Goal: Find specific page/section: Find specific page/section

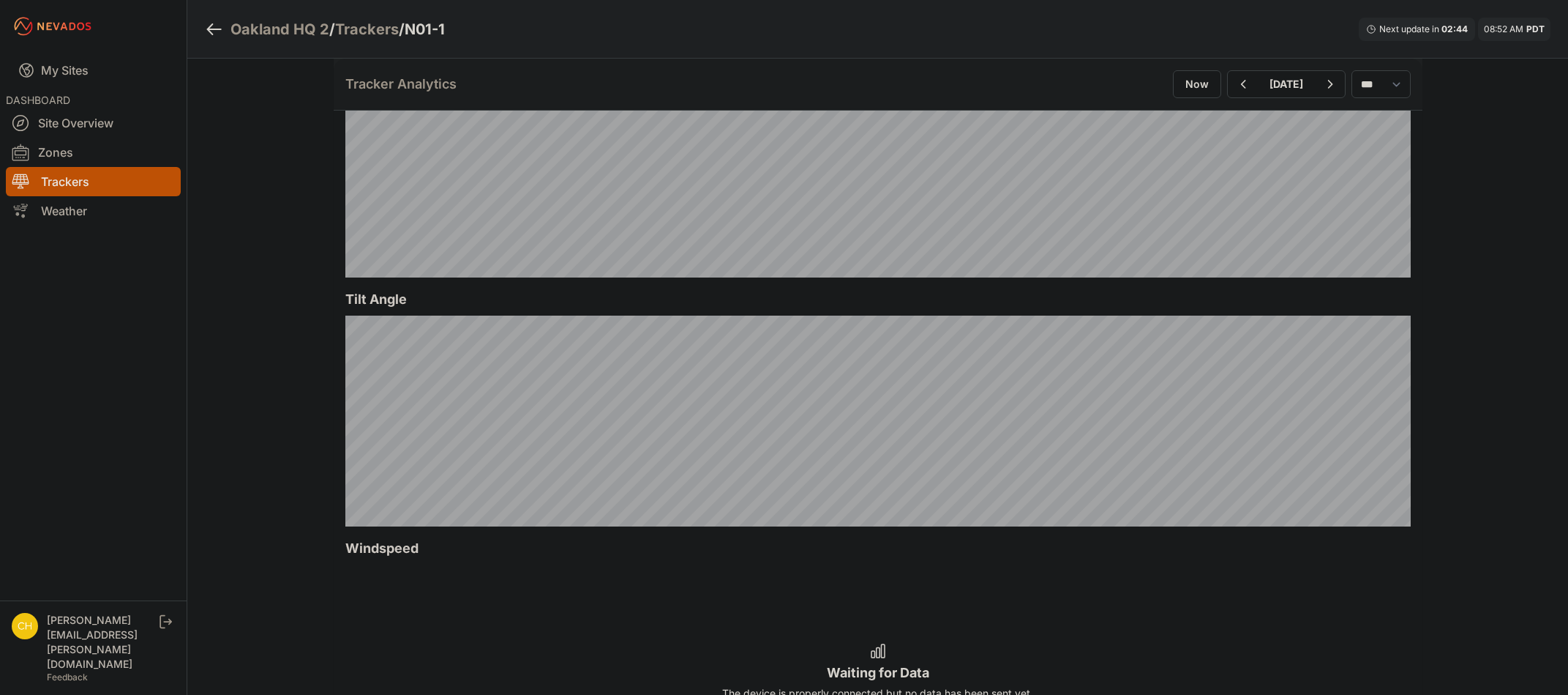
scroll to position [512, 0]
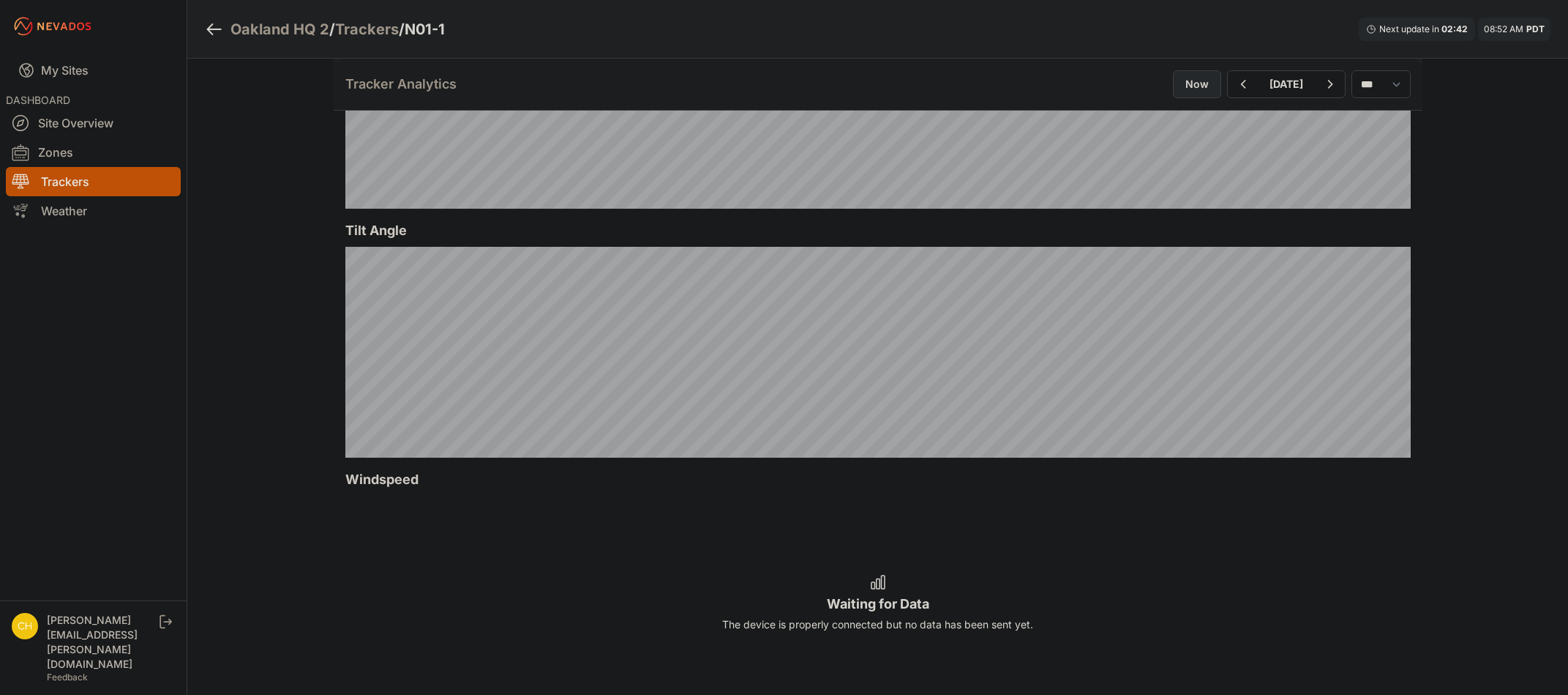
click at [1174, 97] on button "Now" at bounding box center [1196, 84] width 48 height 28
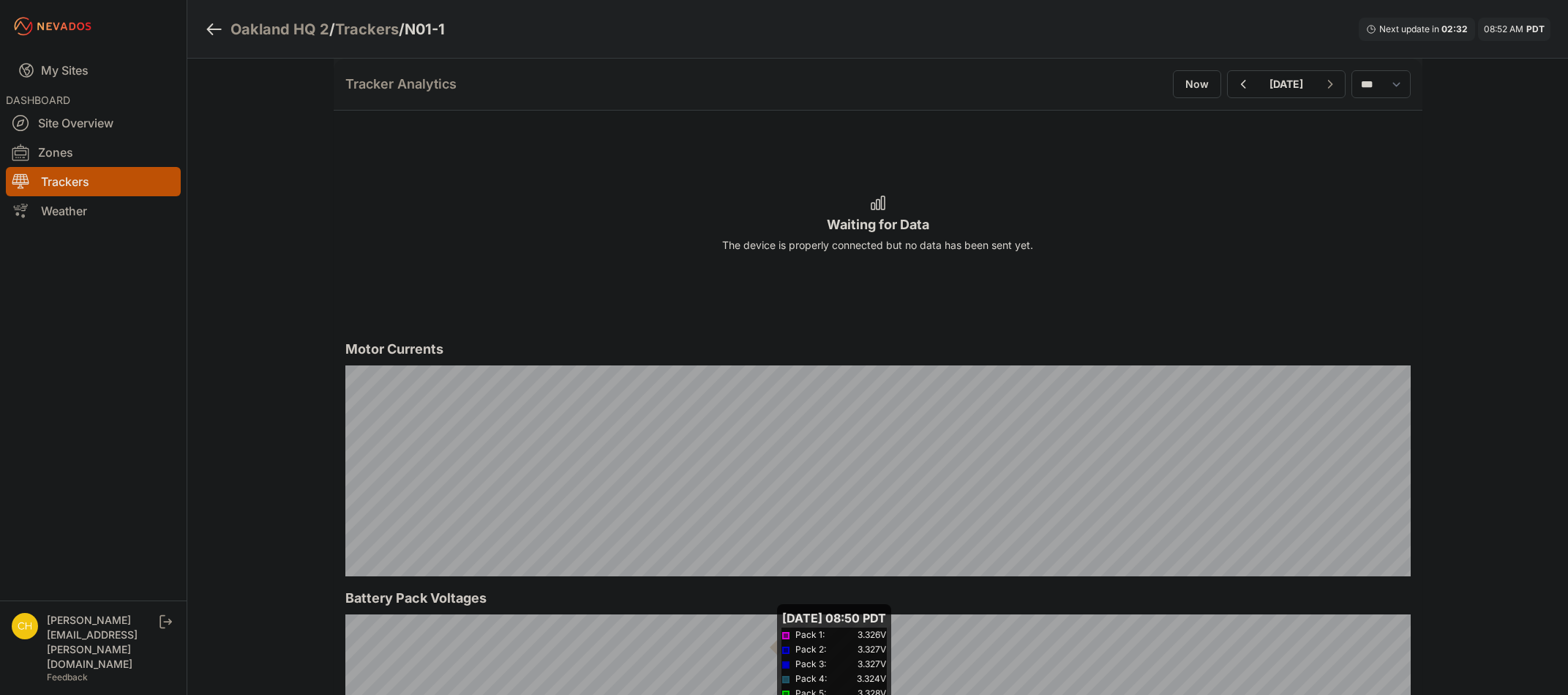
scroll to position [878, 0]
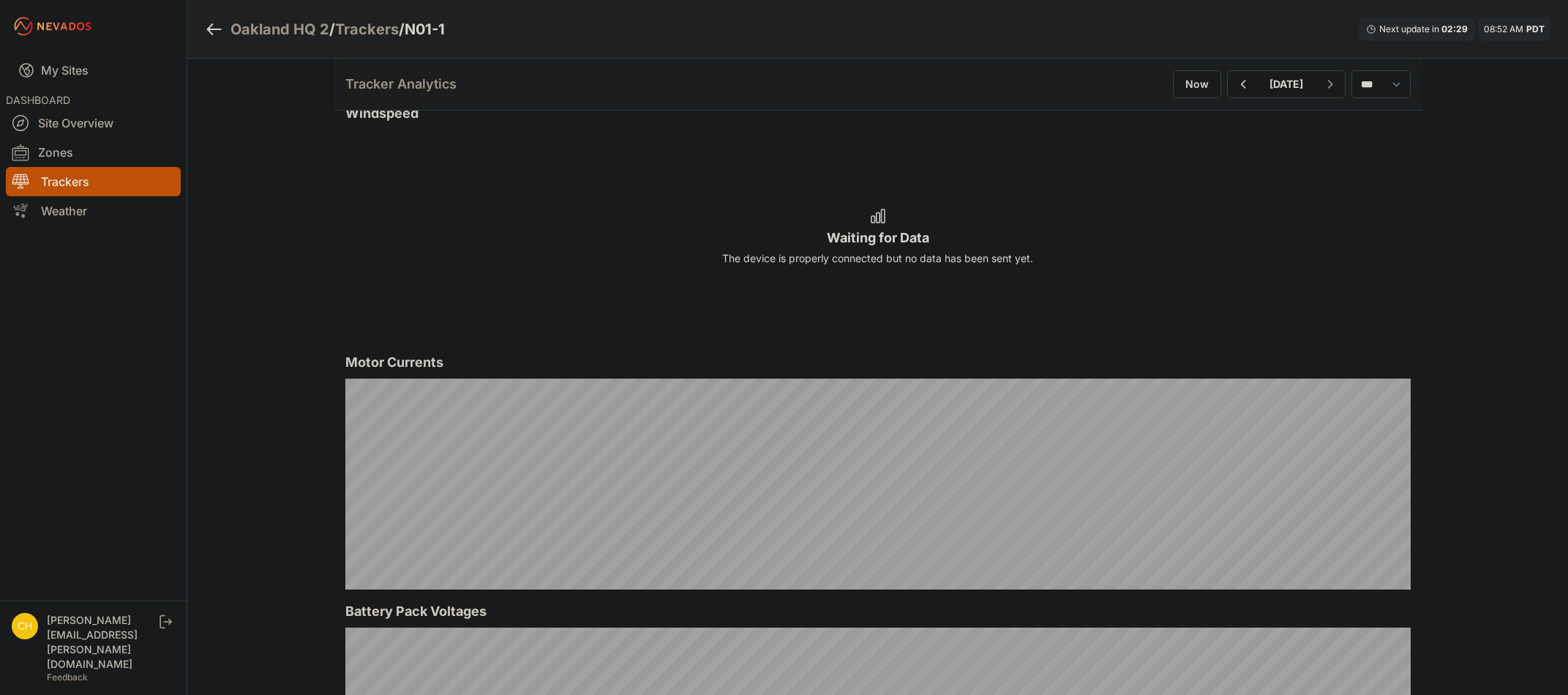
drag, startPoint x: 1161, startPoint y: 331, endPoint x: 1308, endPoint y: 275, distance: 157.3
click at [1308, 275] on div "Waiting for Data The device is properly connected but no data has been sent yet." at bounding box center [878, 235] width 1066 height 211
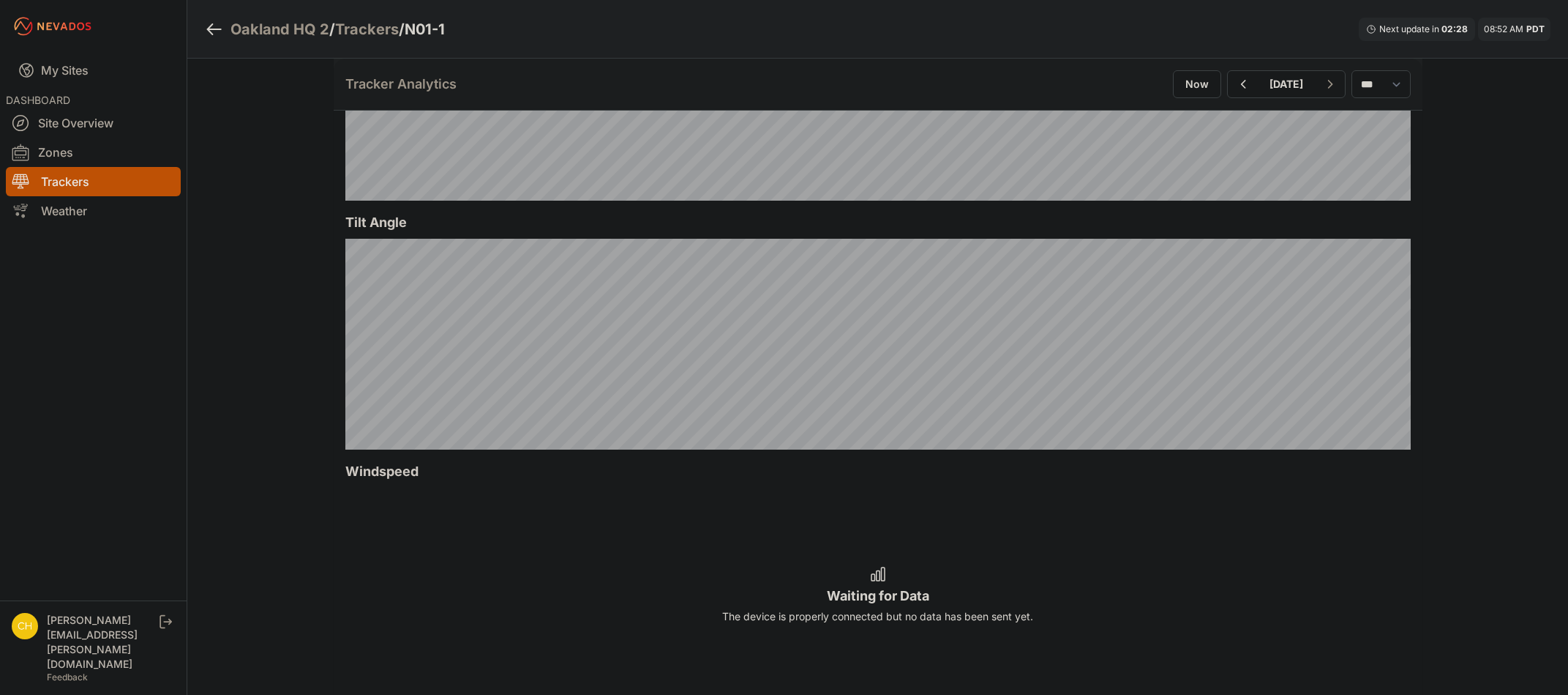
scroll to position [0, 0]
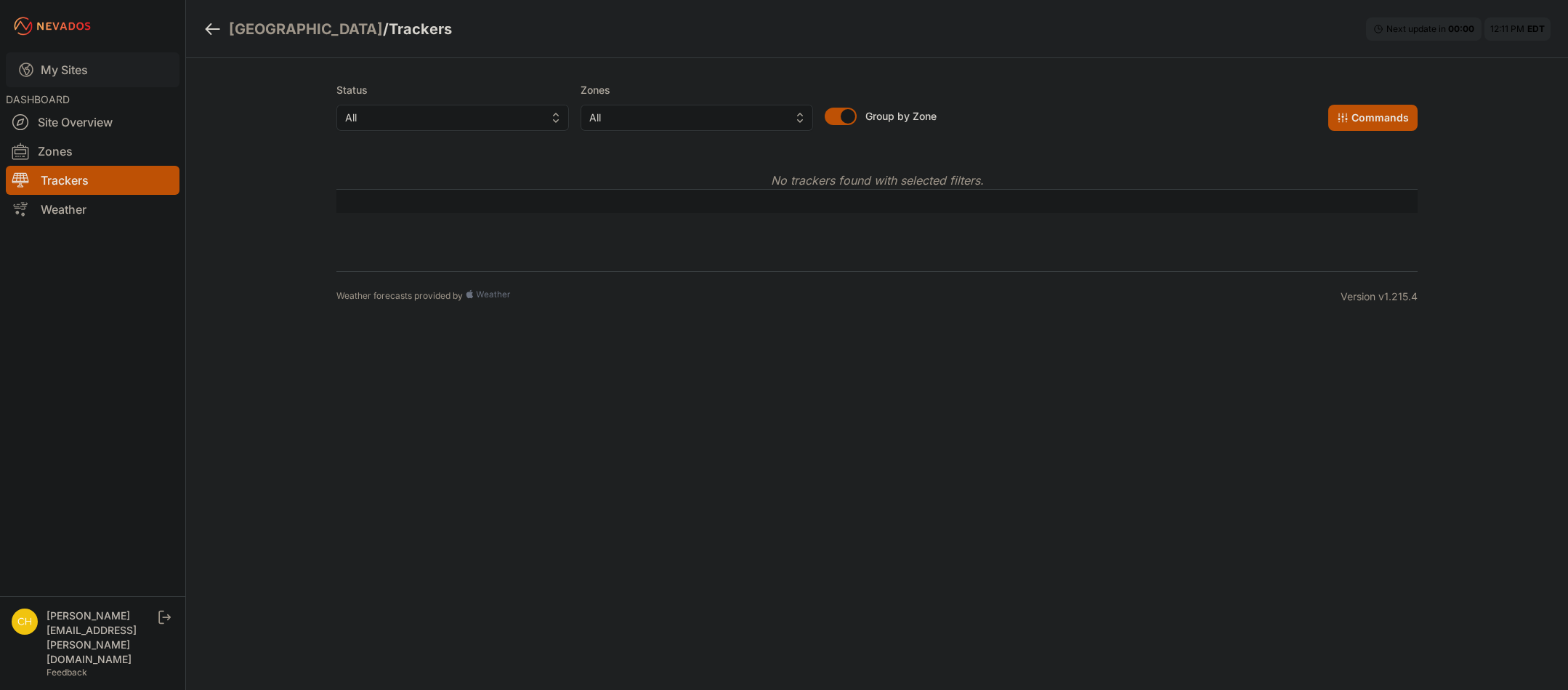
click at [78, 62] on link "My Sites" at bounding box center [93, 69] width 174 height 35
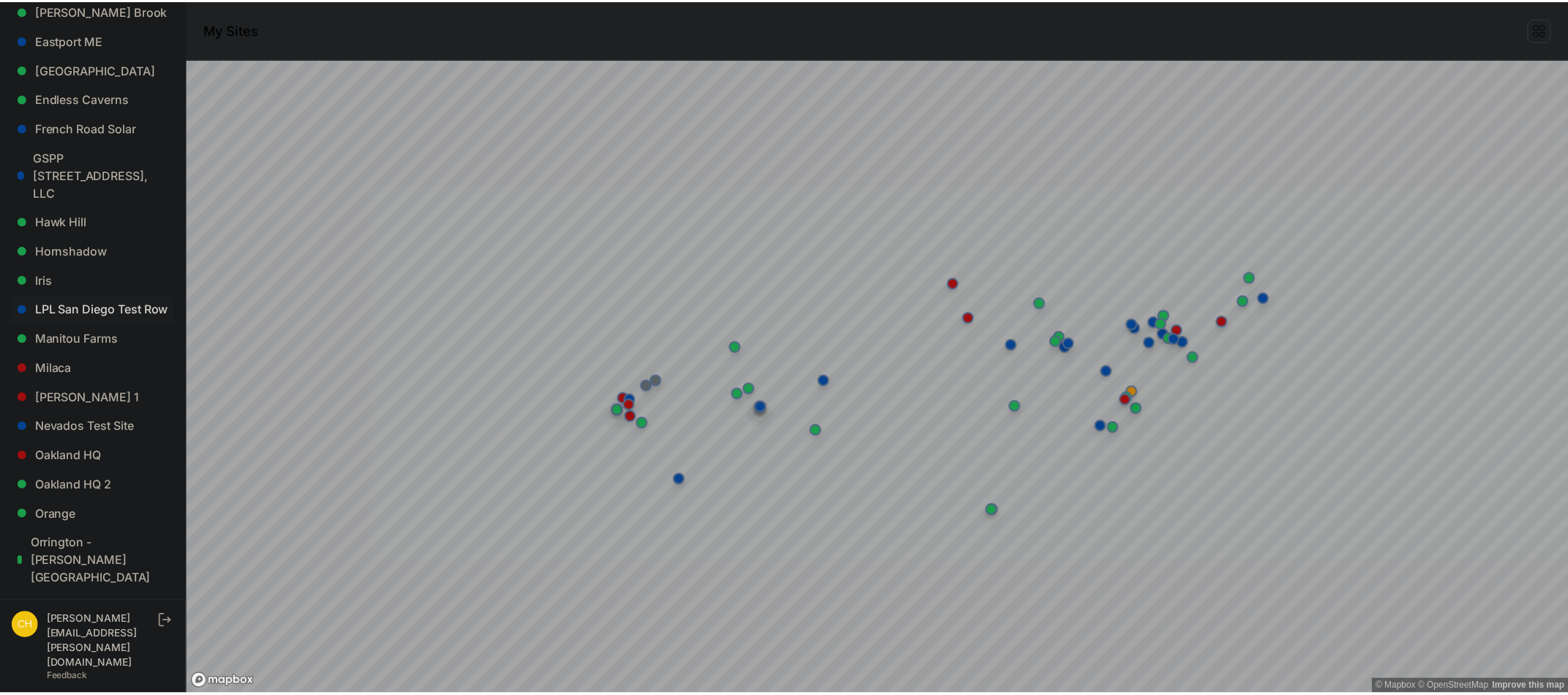
scroll to position [585, 0]
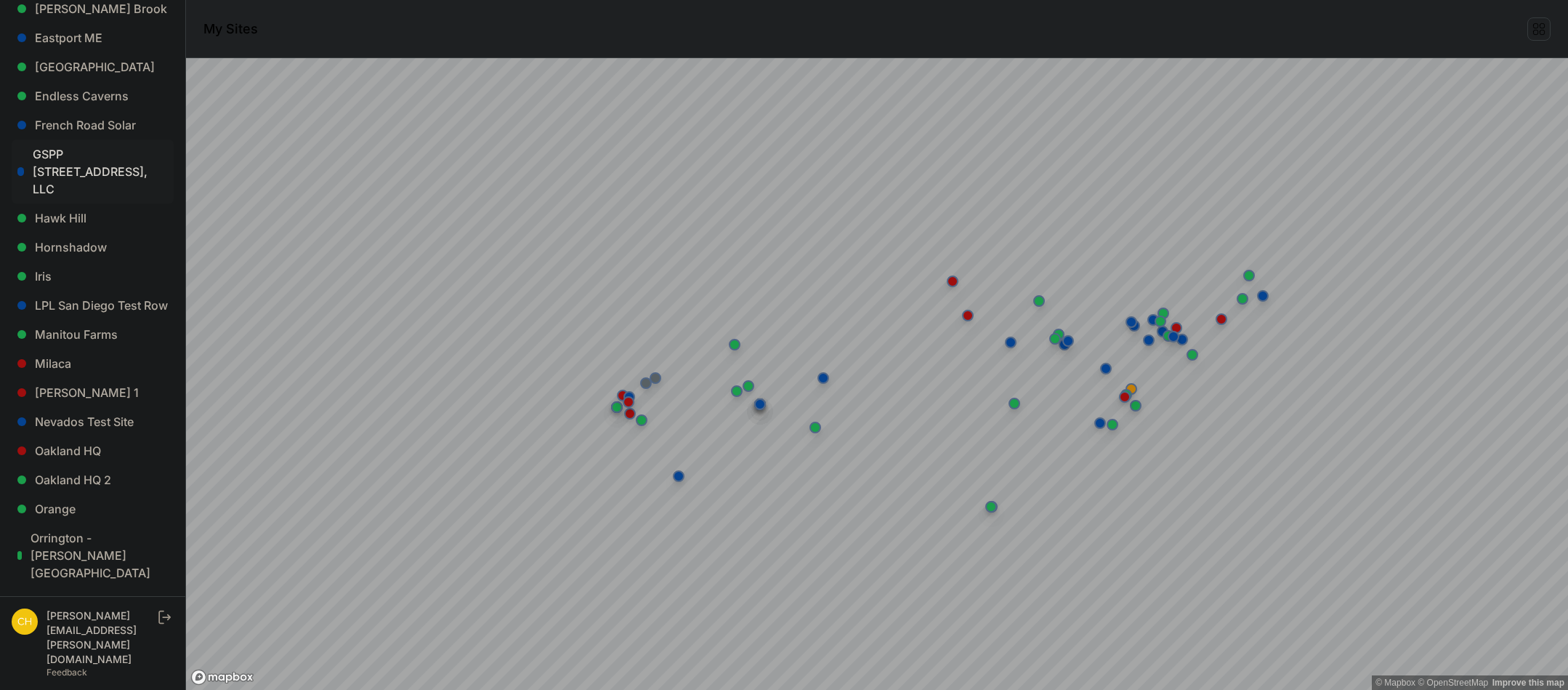
click at [98, 153] on link "GSPP 13759 Waterport Carlton Road, LLC" at bounding box center [92, 171] width 162 height 64
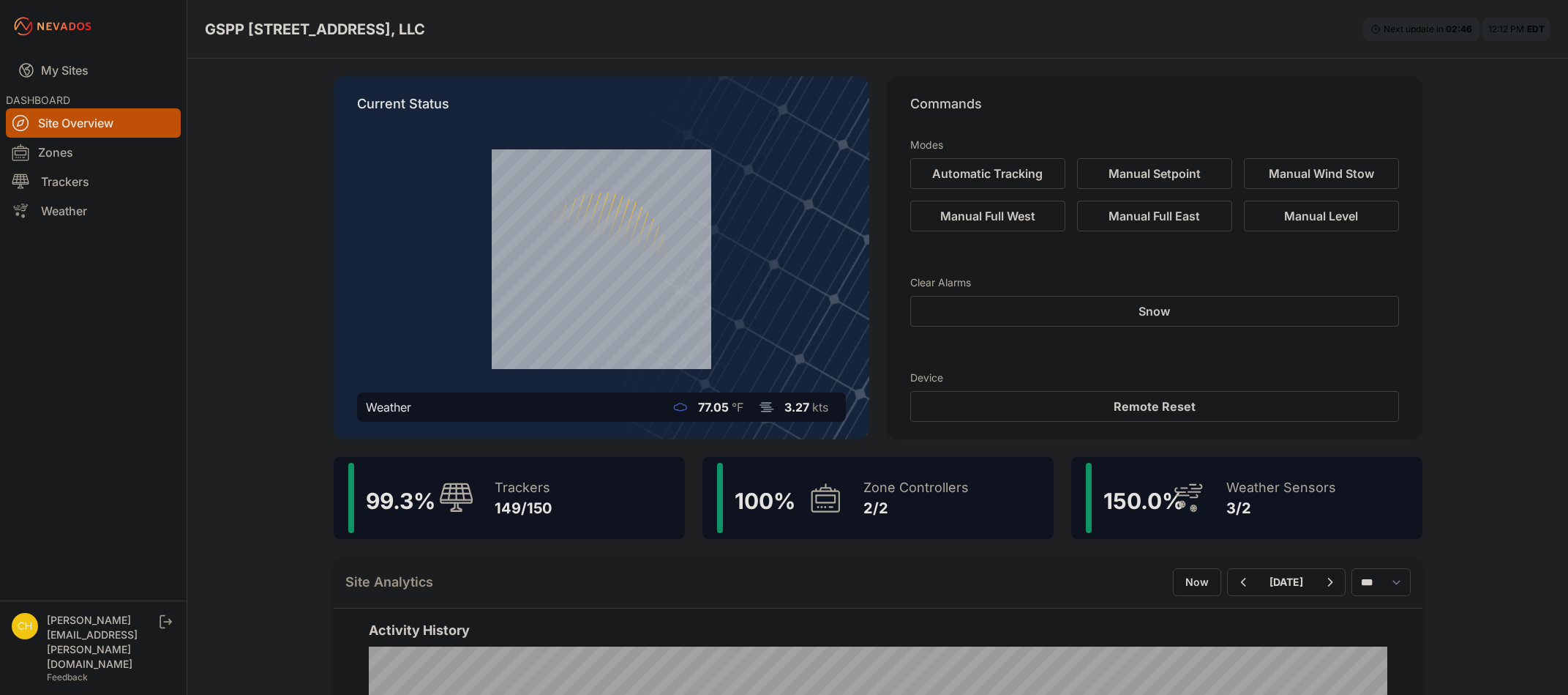
click at [543, 484] on div "Trackers" at bounding box center [523, 487] width 57 height 20
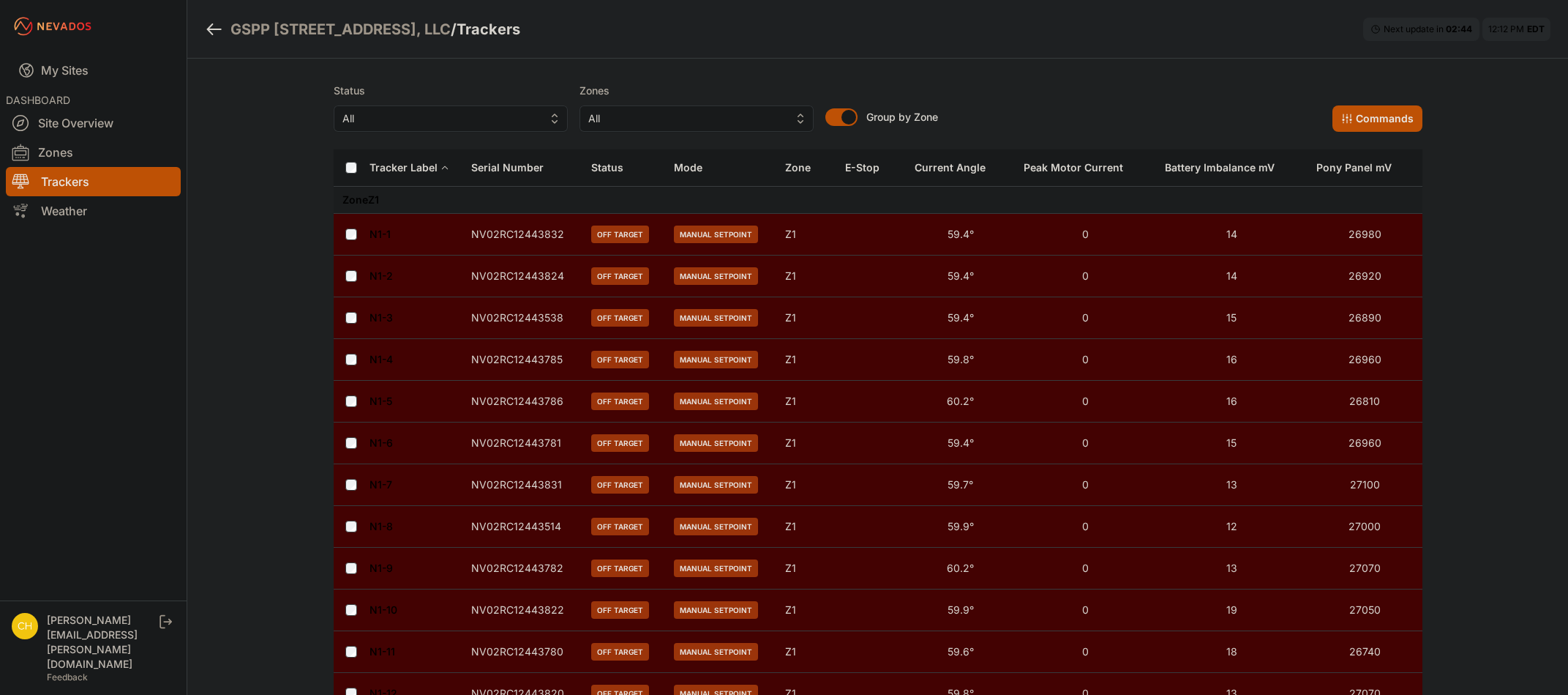
click at [517, 162] on div "Serial Number" at bounding box center [507, 168] width 73 height 15
click at [513, 169] on div "Serial Number" at bounding box center [507, 168] width 73 height 15
click at [489, 236] on td at bounding box center [523, 234] width 121 height 42
click at [71, 202] on link "Weather" at bounding box center [93, 211] width 175 height 29
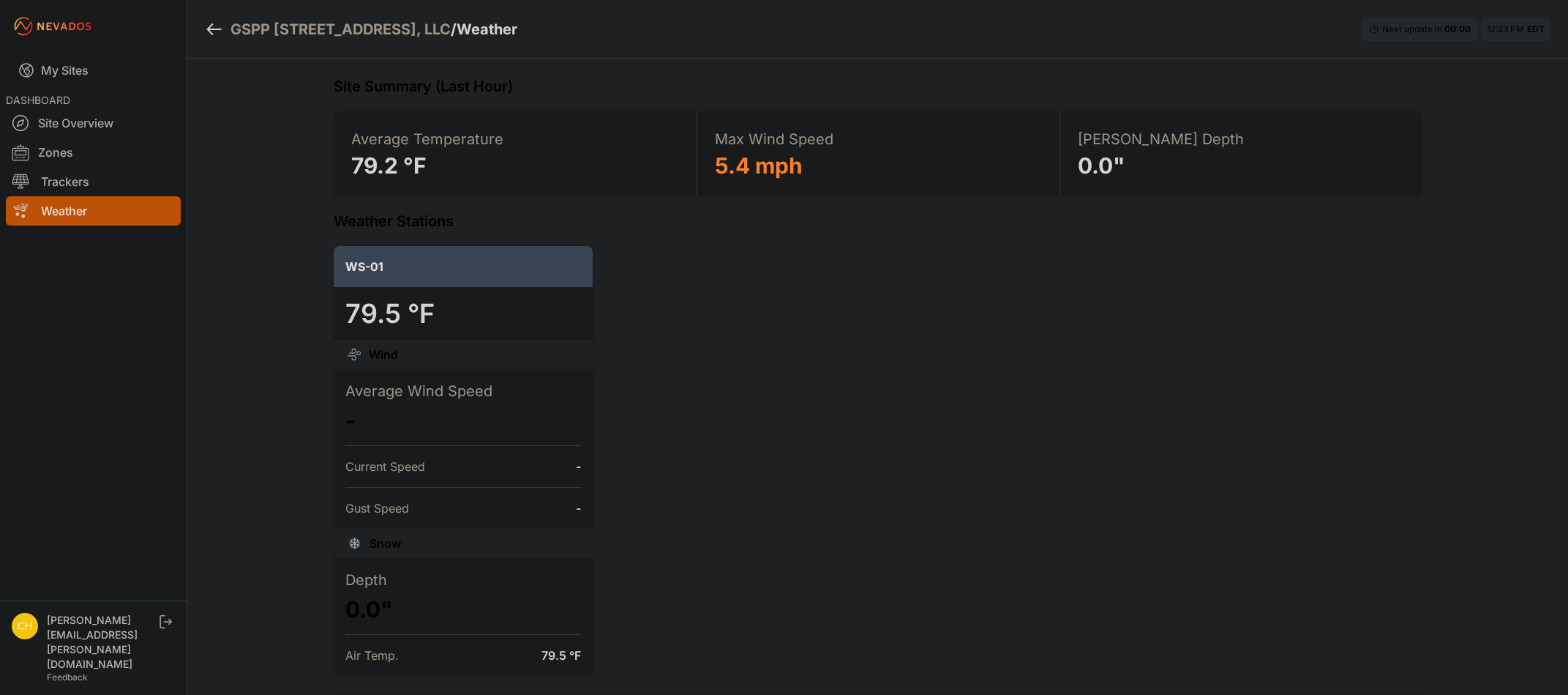
drag, startPoint x: 419, startPoint y: 192, endPoint x: 423, endPoint y: 170, distance: 22.4
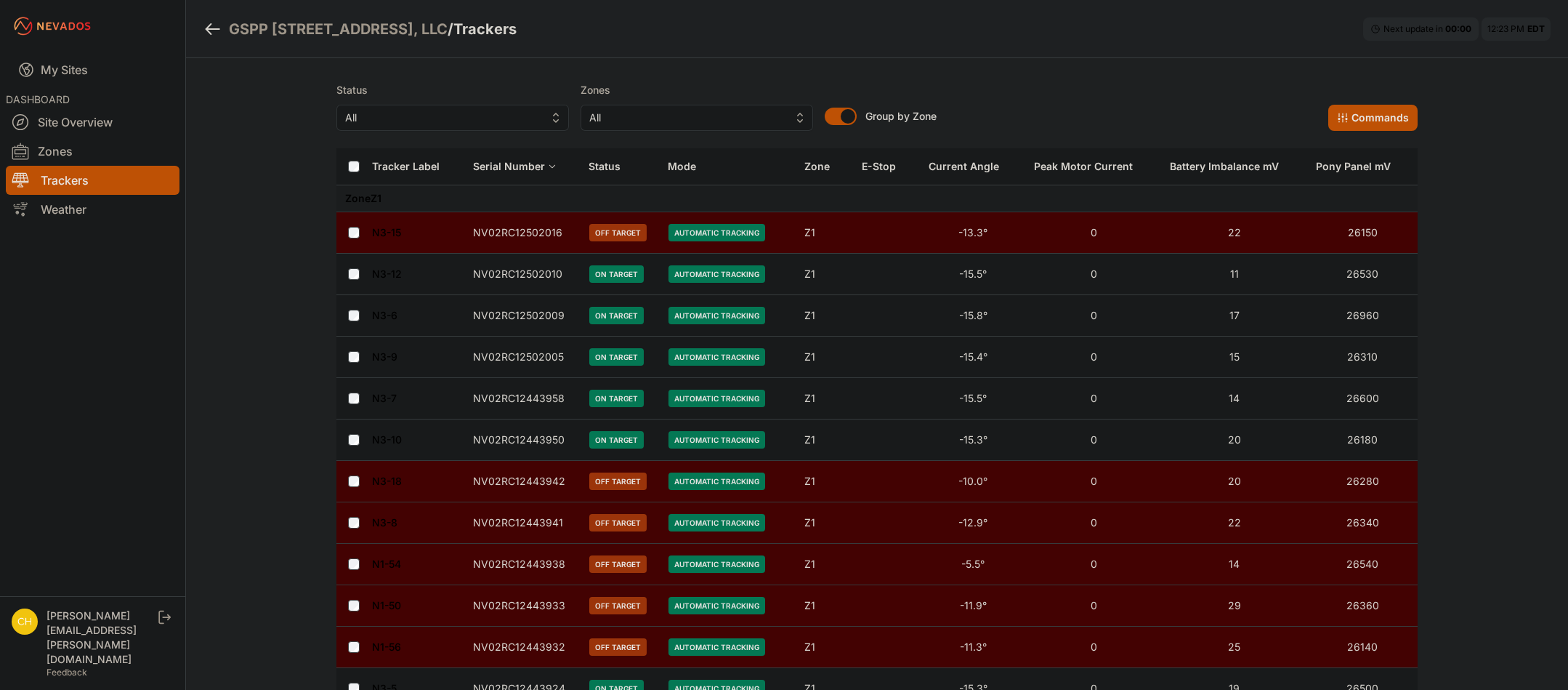
click at [535, 113] on button "All" at bounding box center [453, 118] width 232 height 26
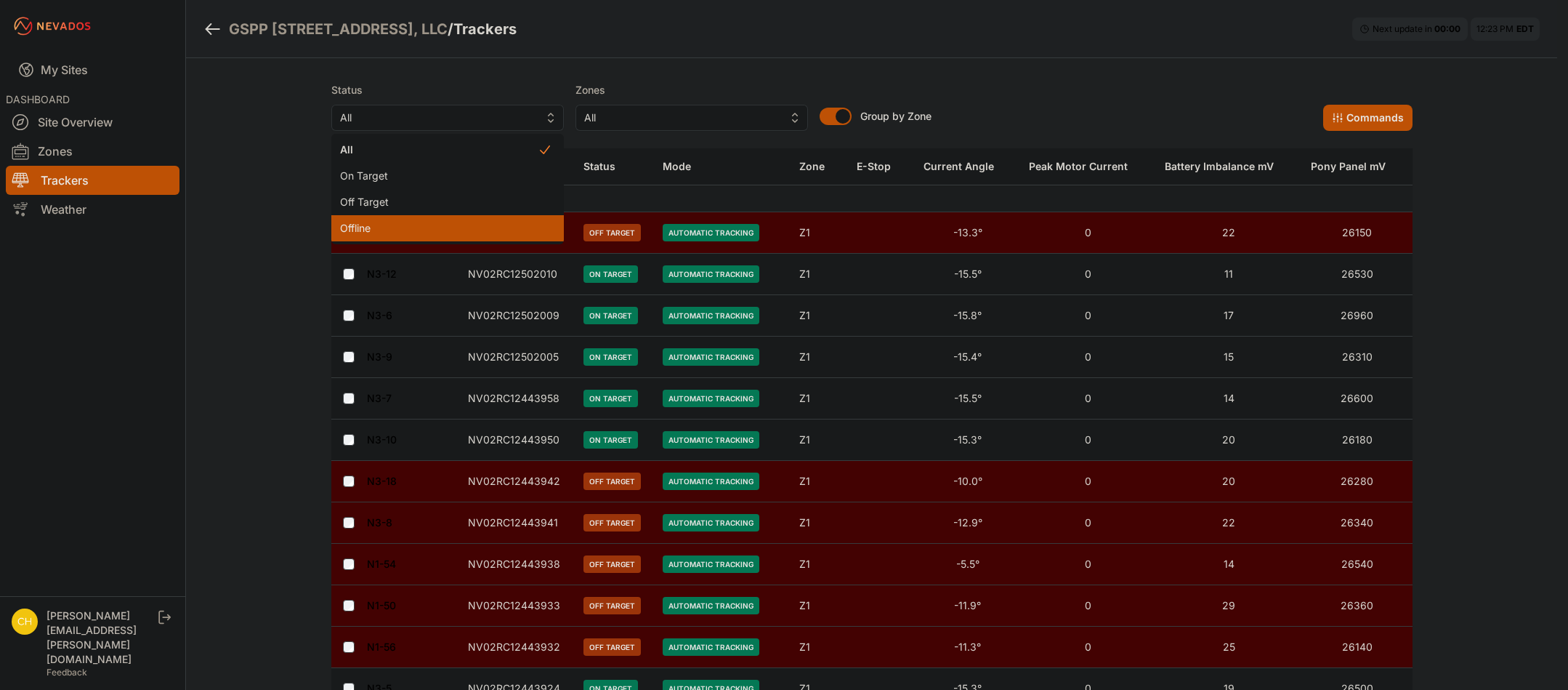
click at [452, 230] on span "Offline" at bounding box center [438, 228] width 197 height 15
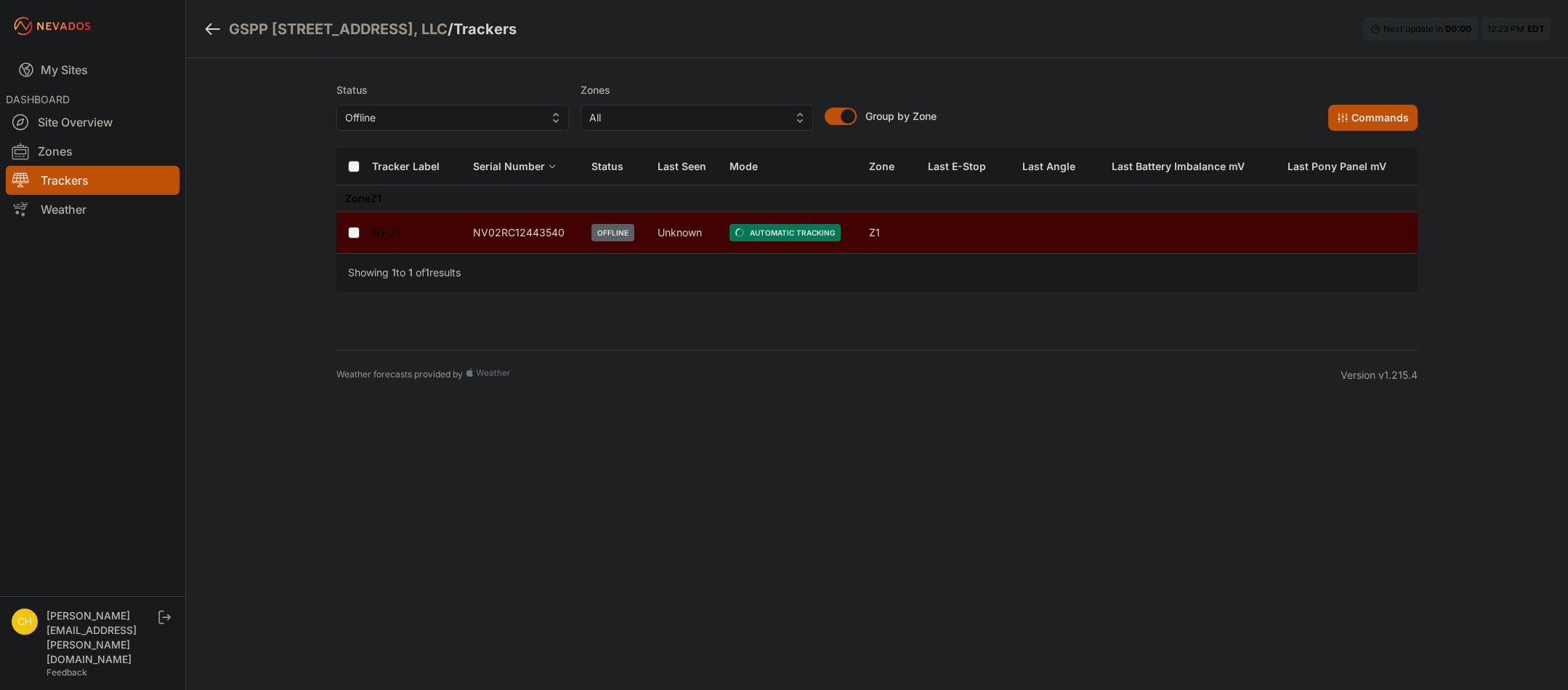
click at [513, 233] on td "NV02RC12443540" at bounding box center [523, 232] width 119 height 41
click at [383, 237] on link "N1-21" at bounding box center [386, 232] width 28 height 12
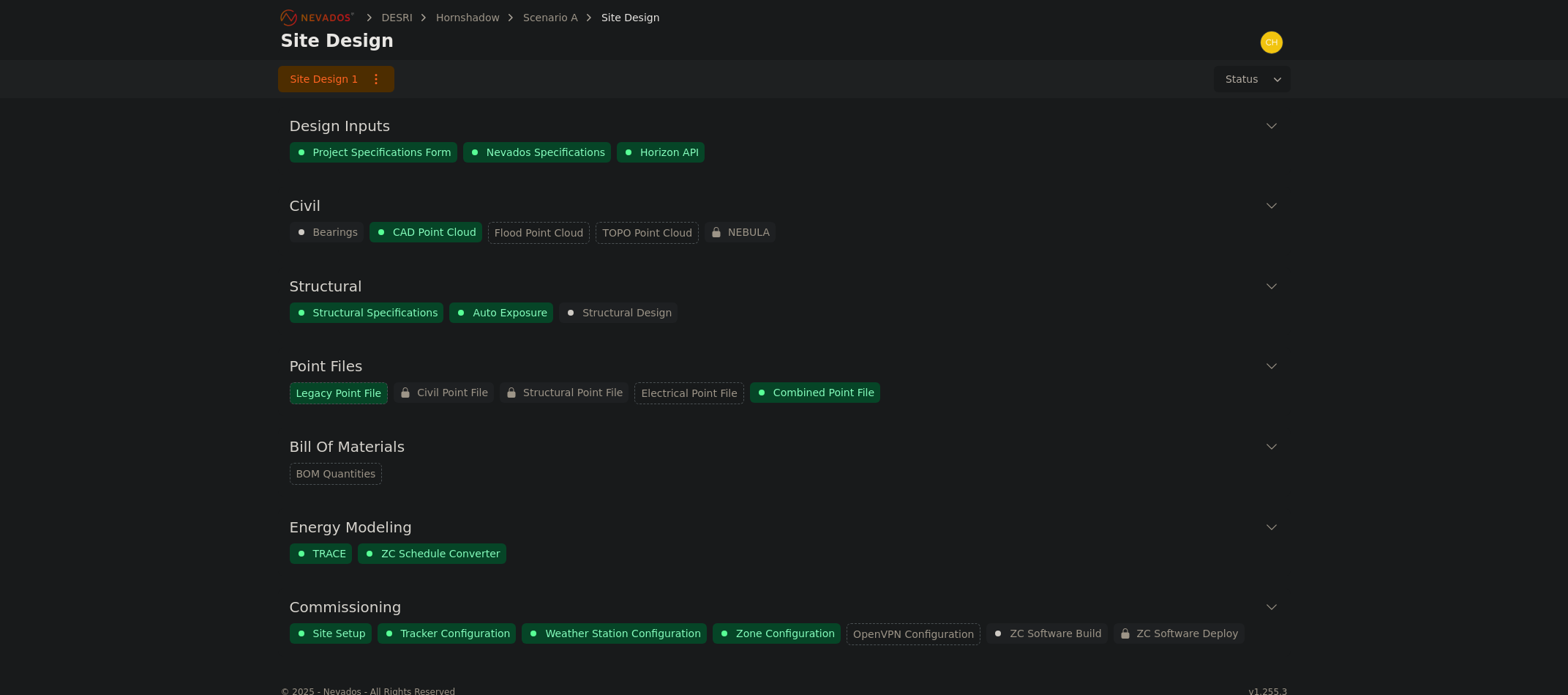
click at [313, 24] on icon "Breadcrumb" at bounding box center [318, 17] width 80 height 24
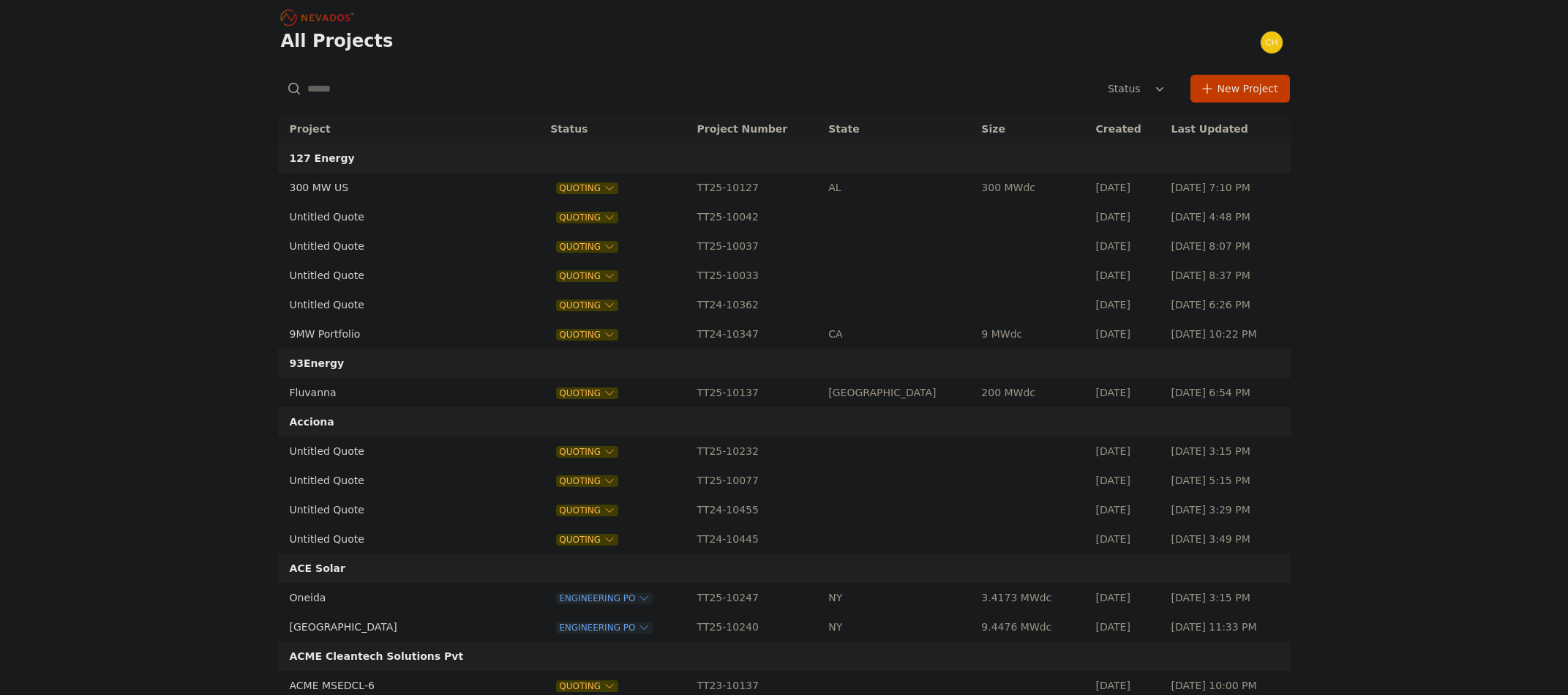
click at [383, 80] on input "text" at bounding box center [442, 88] width 328 height 26
type input "*****"
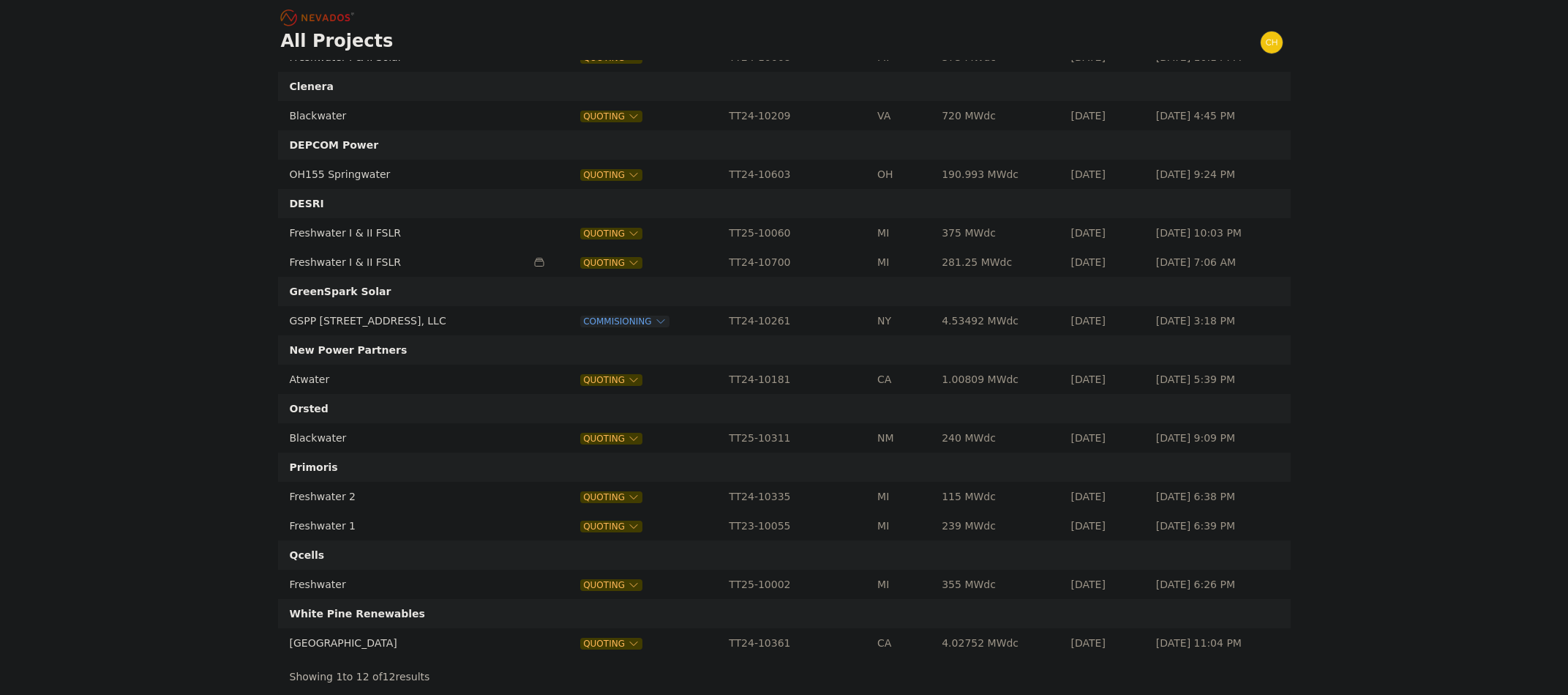
scroll to position [147, 0]
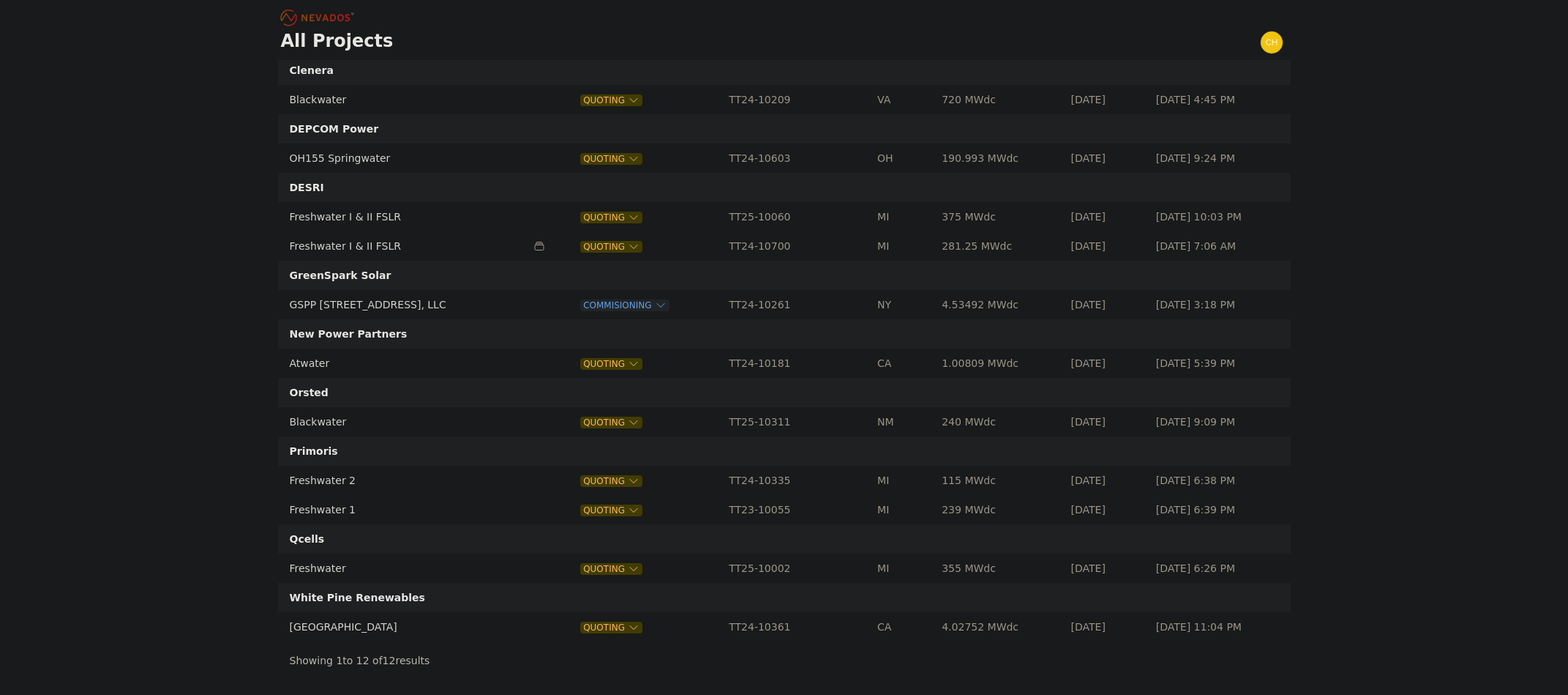
click at [444, 307] on td "GSPP [STREET_ADDRESS], LLC" at bounding box center [402, 305] width 248 height 29
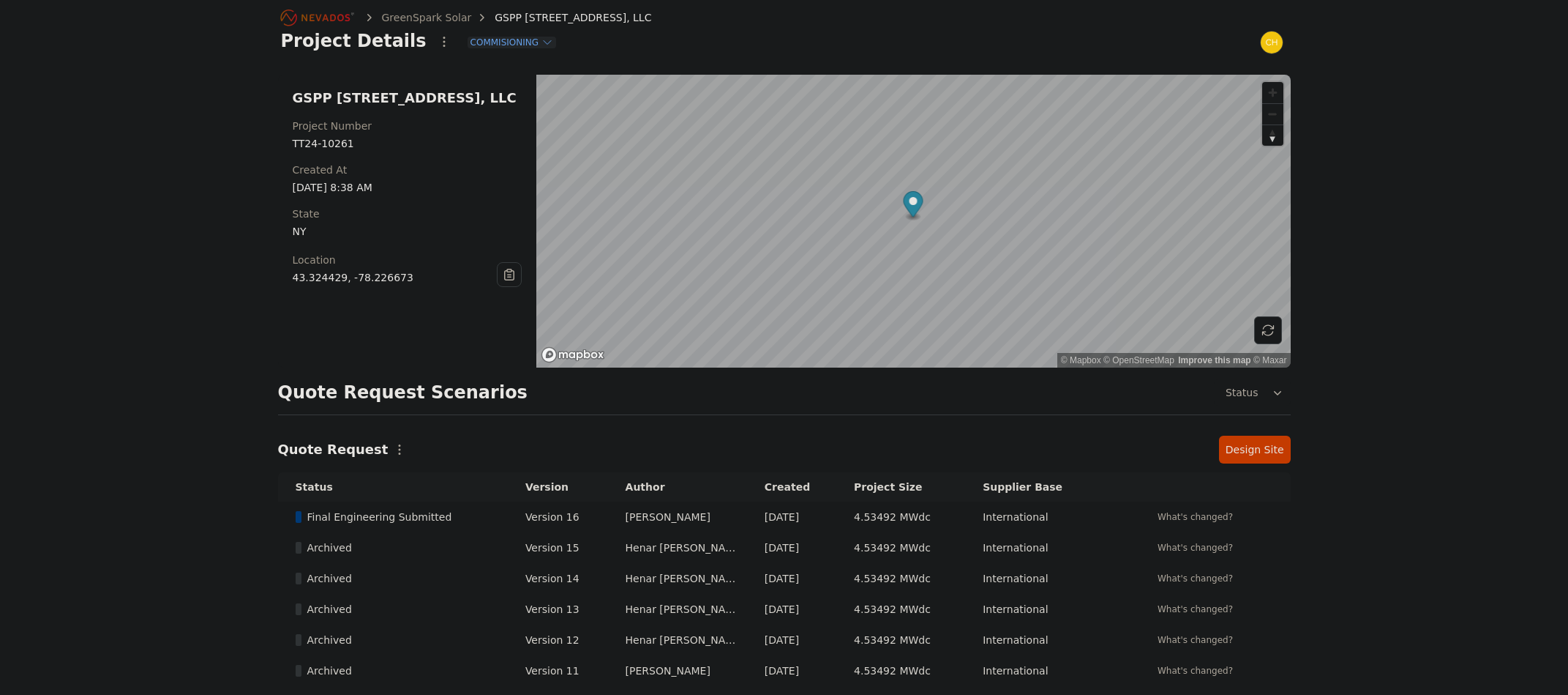
click at [1248, 457] on link "Design Site" at bounding box center [1255, 449] width 72 height 28
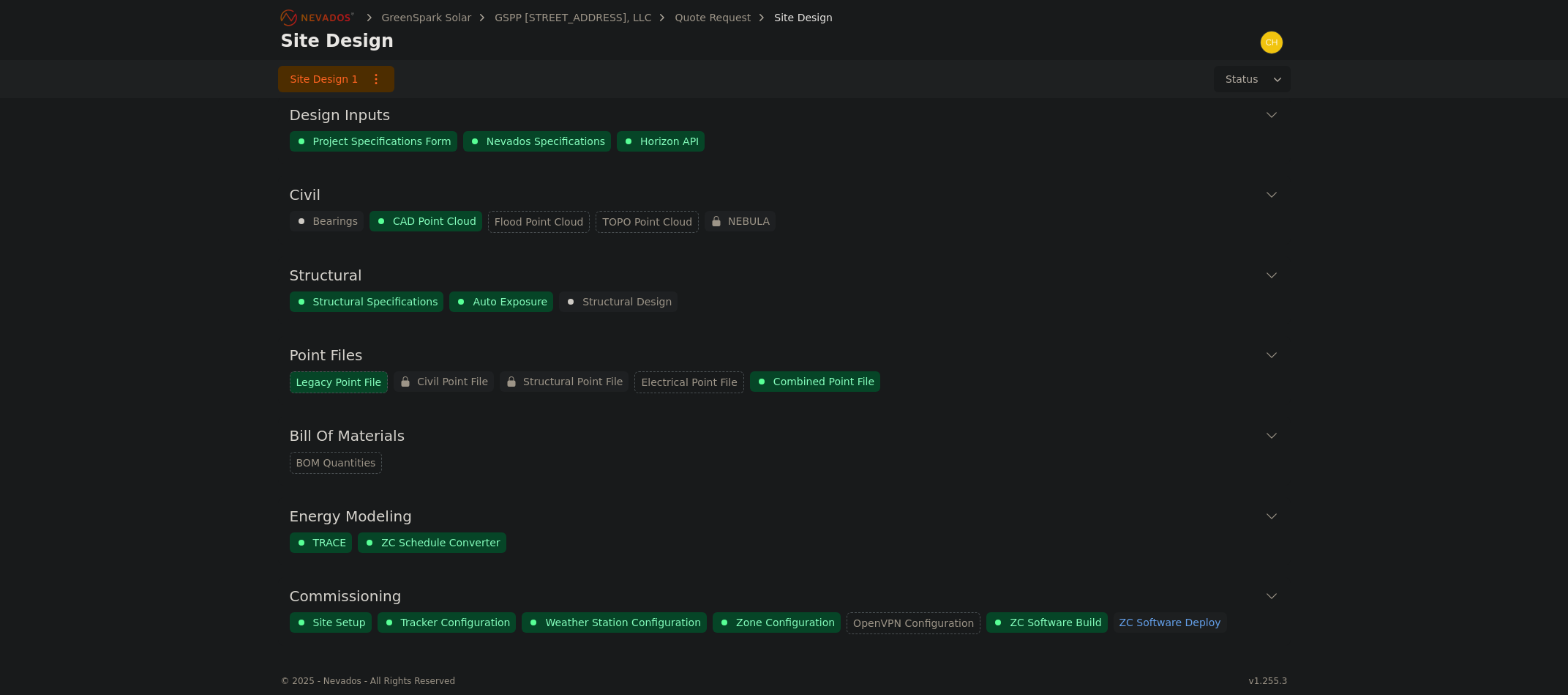
scroll to position [18, 0]
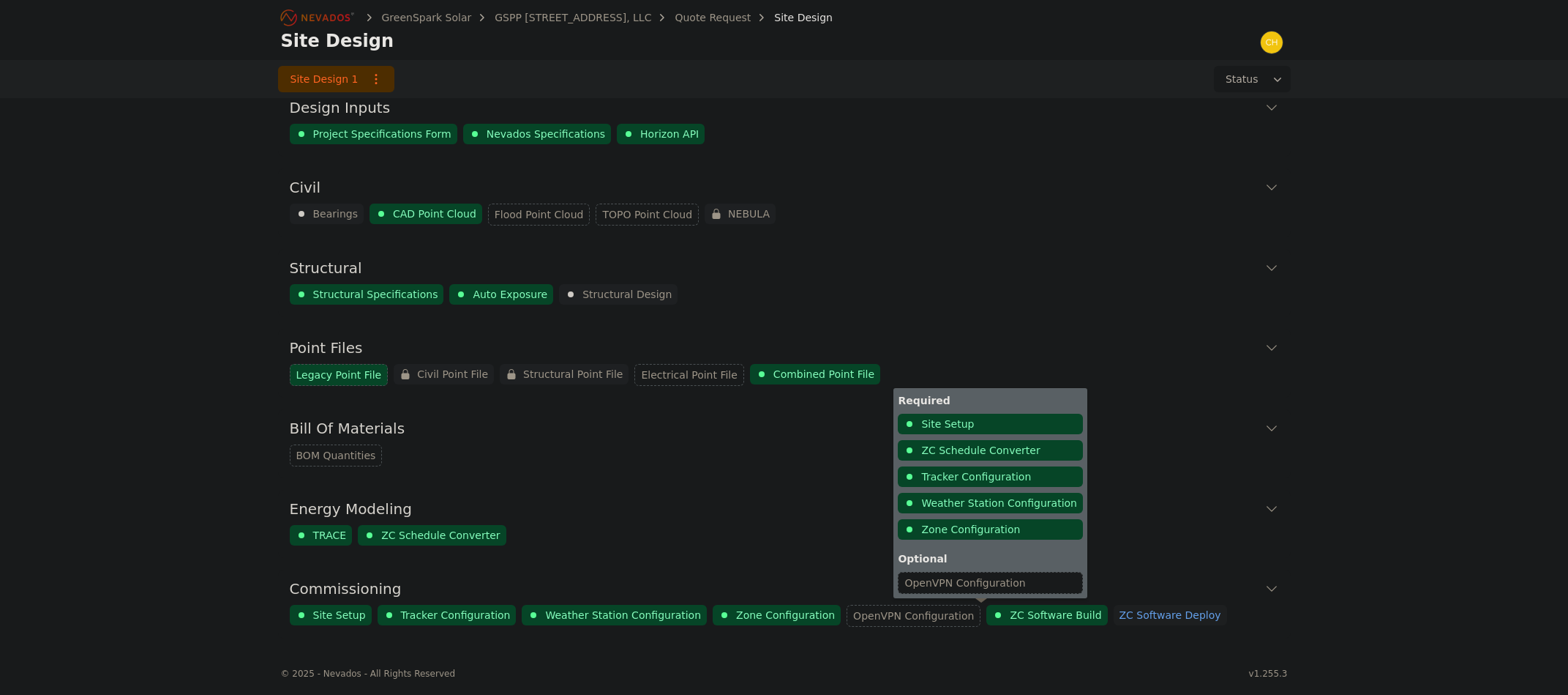
click at [1012, 616] on span "ZC Software Build" at bounding box center [1056, 615] width 92 height 15
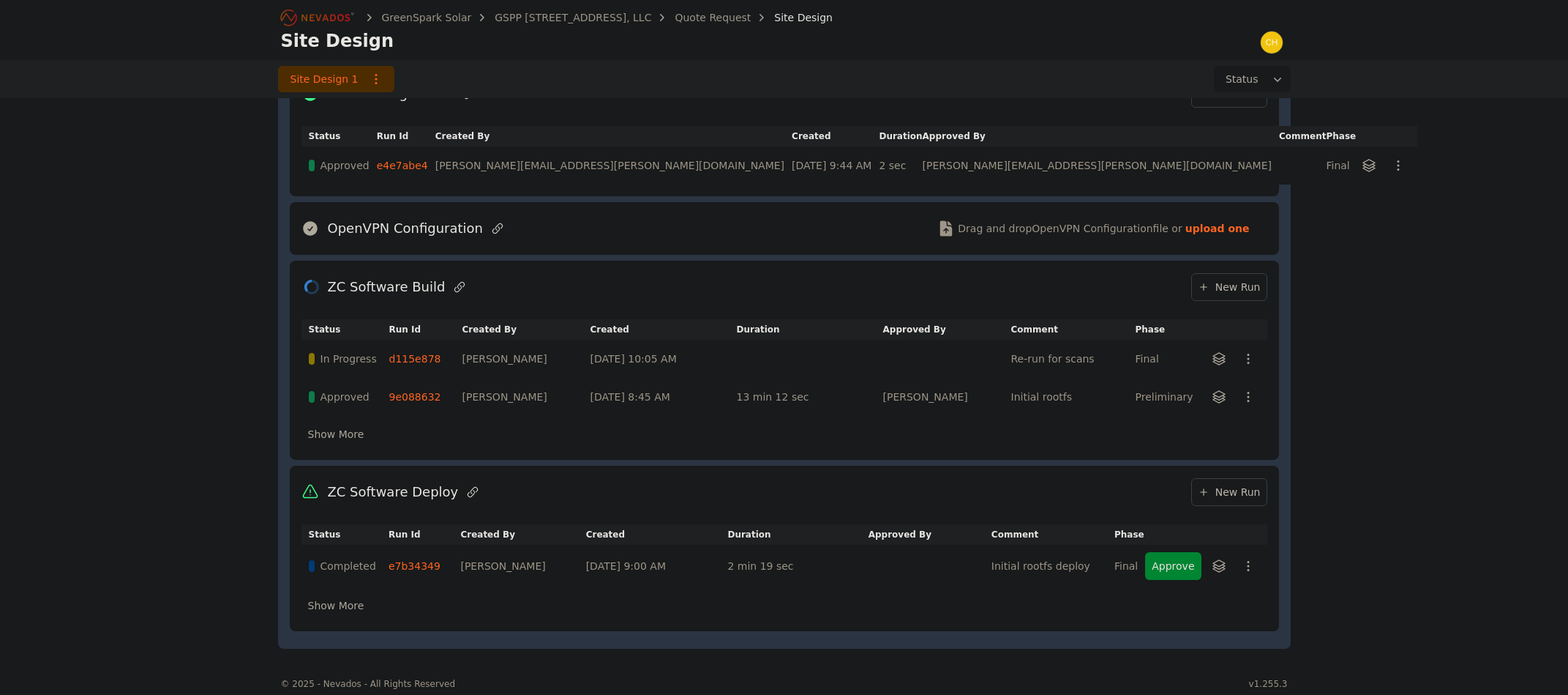
scroll to position [1062, 0]
